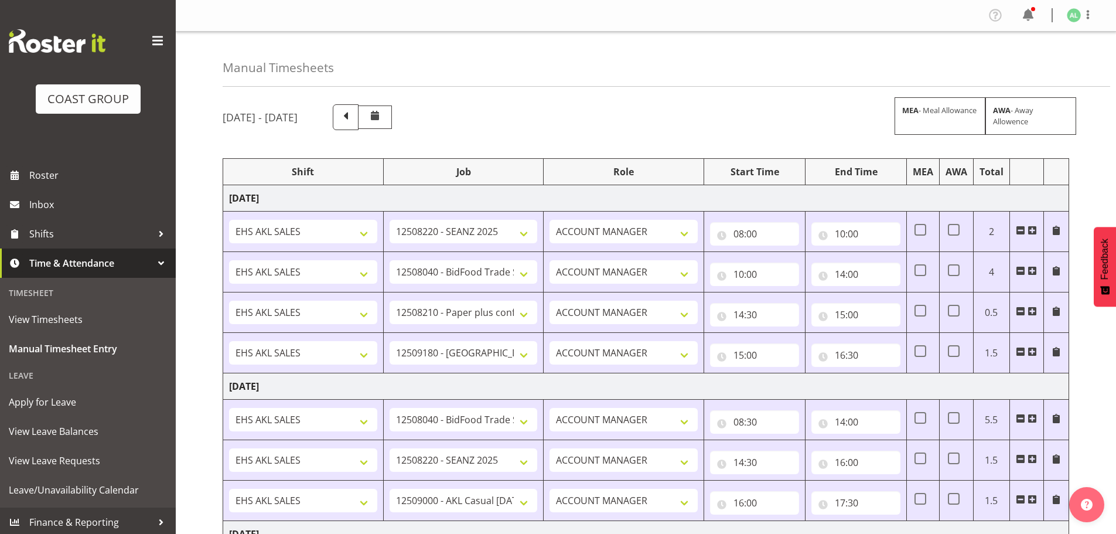
select select "10251"
select select "9033"
select select "10243"
select select "9932"
select select "9033"
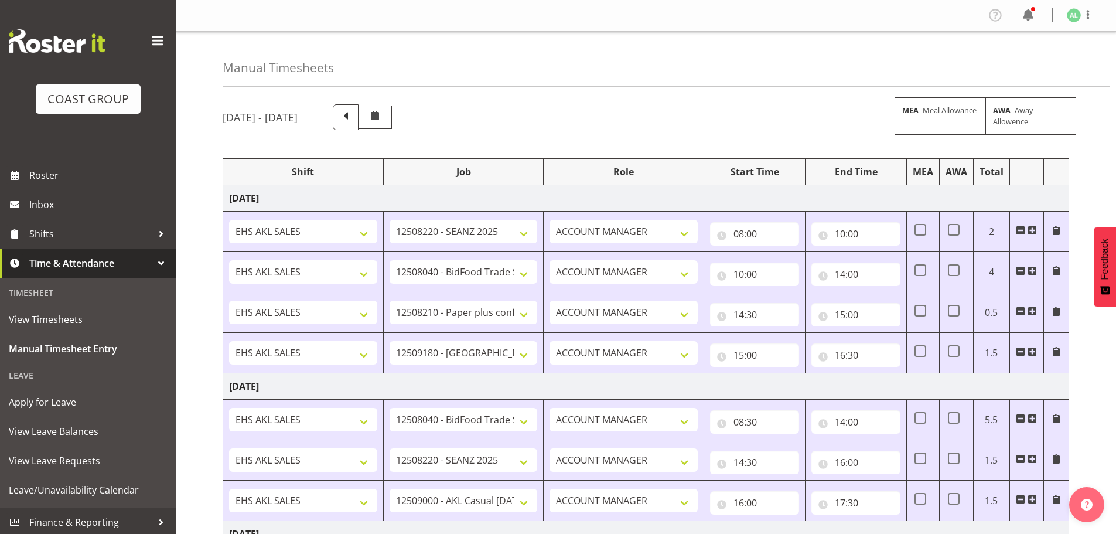
select select "10251"
select select "8653"
select select "10251"
select select "9033"
select select "9932"
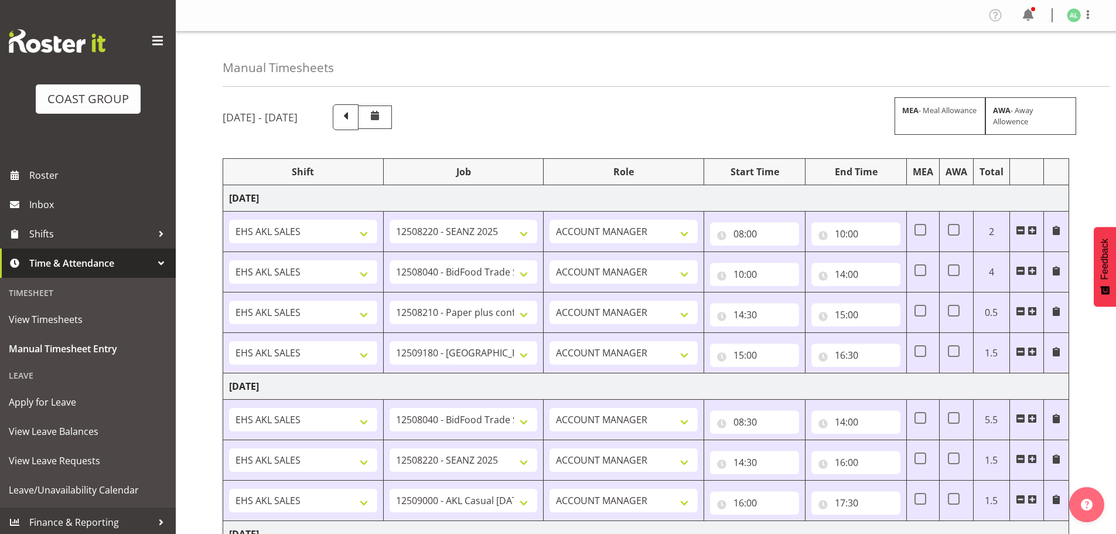
select select "9033"
select select "9932"
select select "10251"
select select "10243"
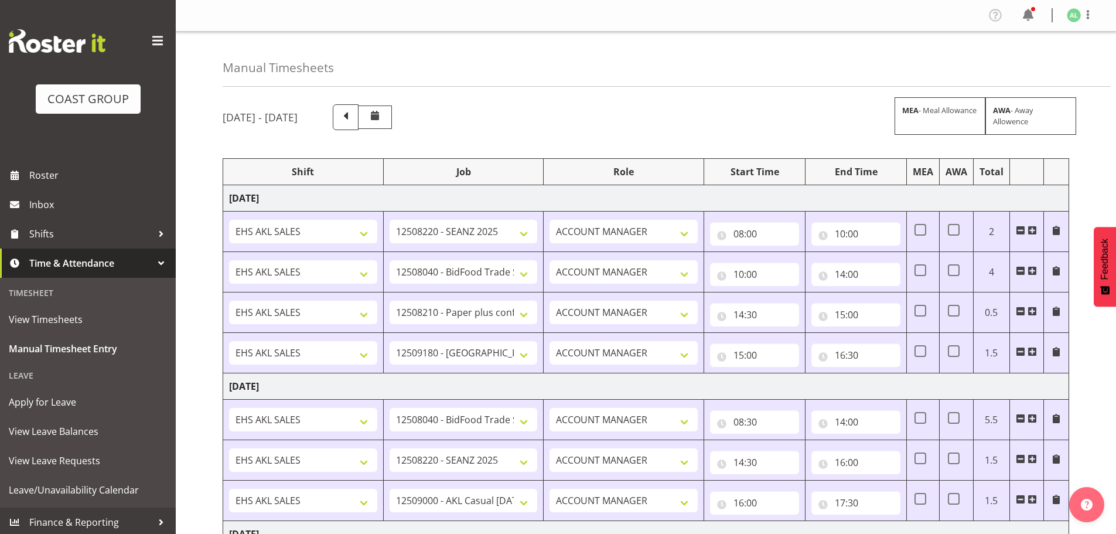
select select "9033"
select select "10268"
select select "9033"
